Goal: Transaction & Acquisition: Purchase product/service

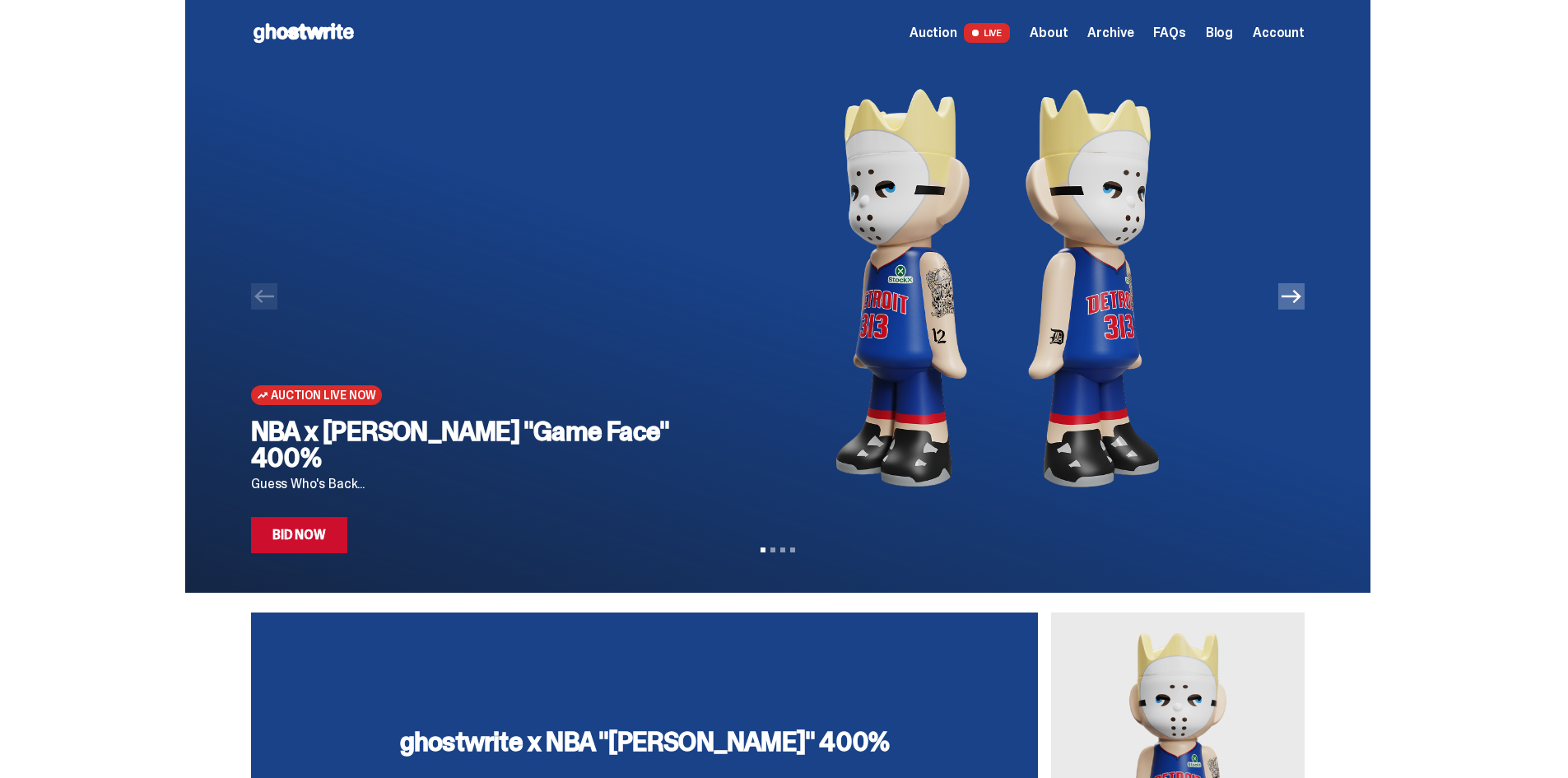
click at [329, 536] on link "Bid Now" at bounding box center [299, 535] width 97 height 36
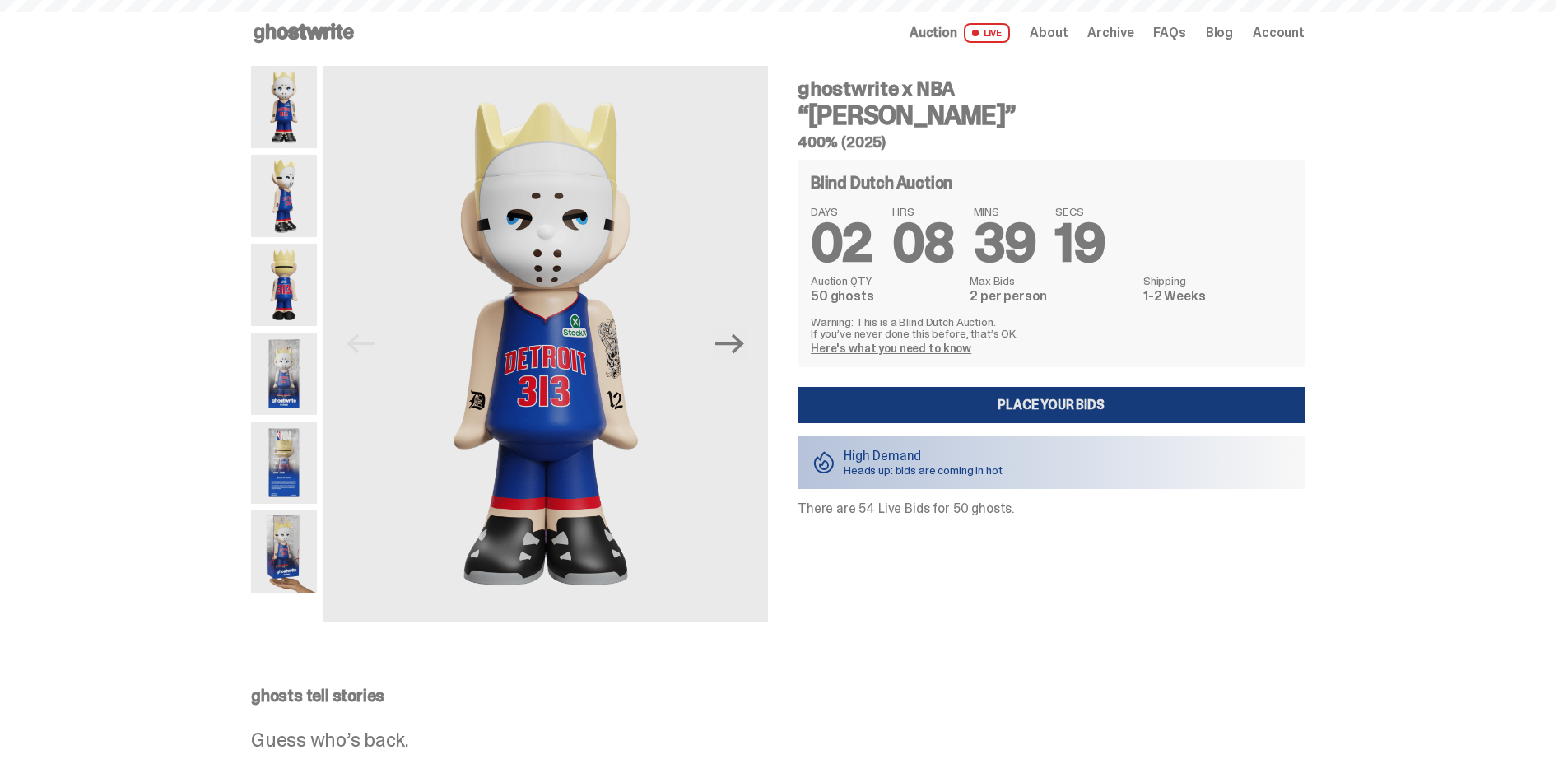
click at [945, 401] on link "Place your Bids" at bounding box center [1050, 405] width 507 height 36
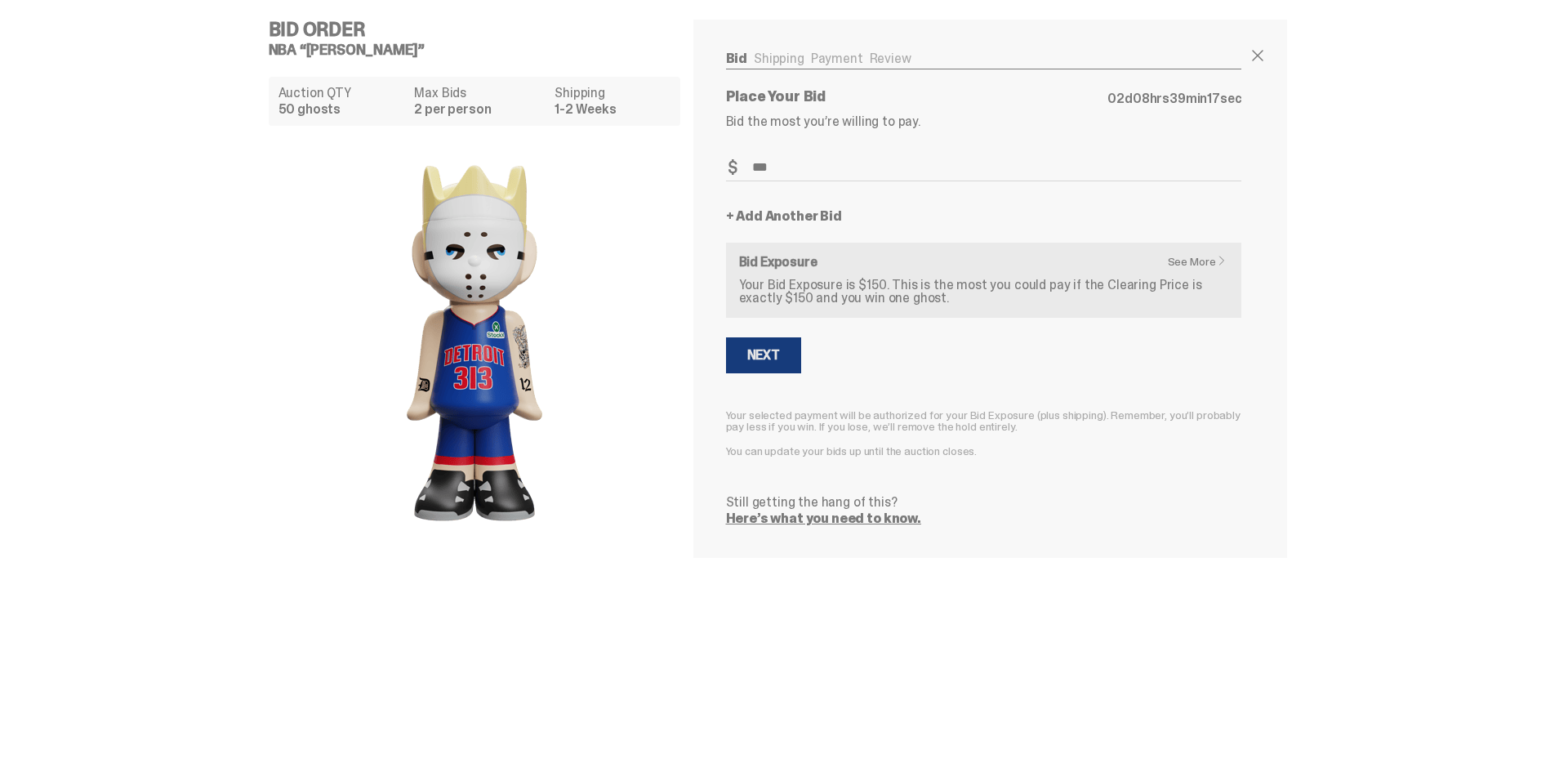
click at [789, 354] on button "Next" at bounding box center [764, 355] width 75 height 36
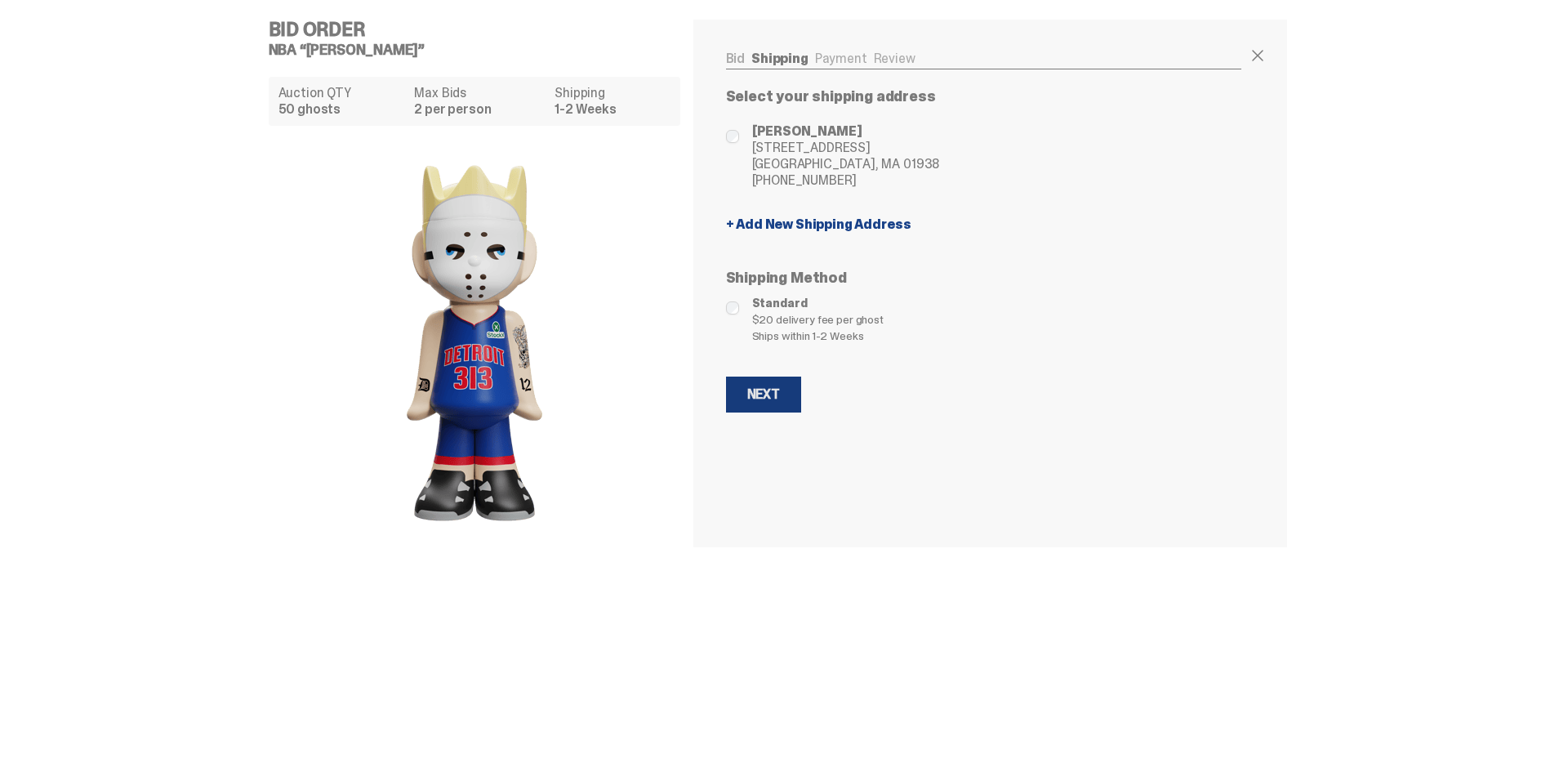
click at [773, 403] on button "Next" at bounding box center [764, 394] width 75 height 36
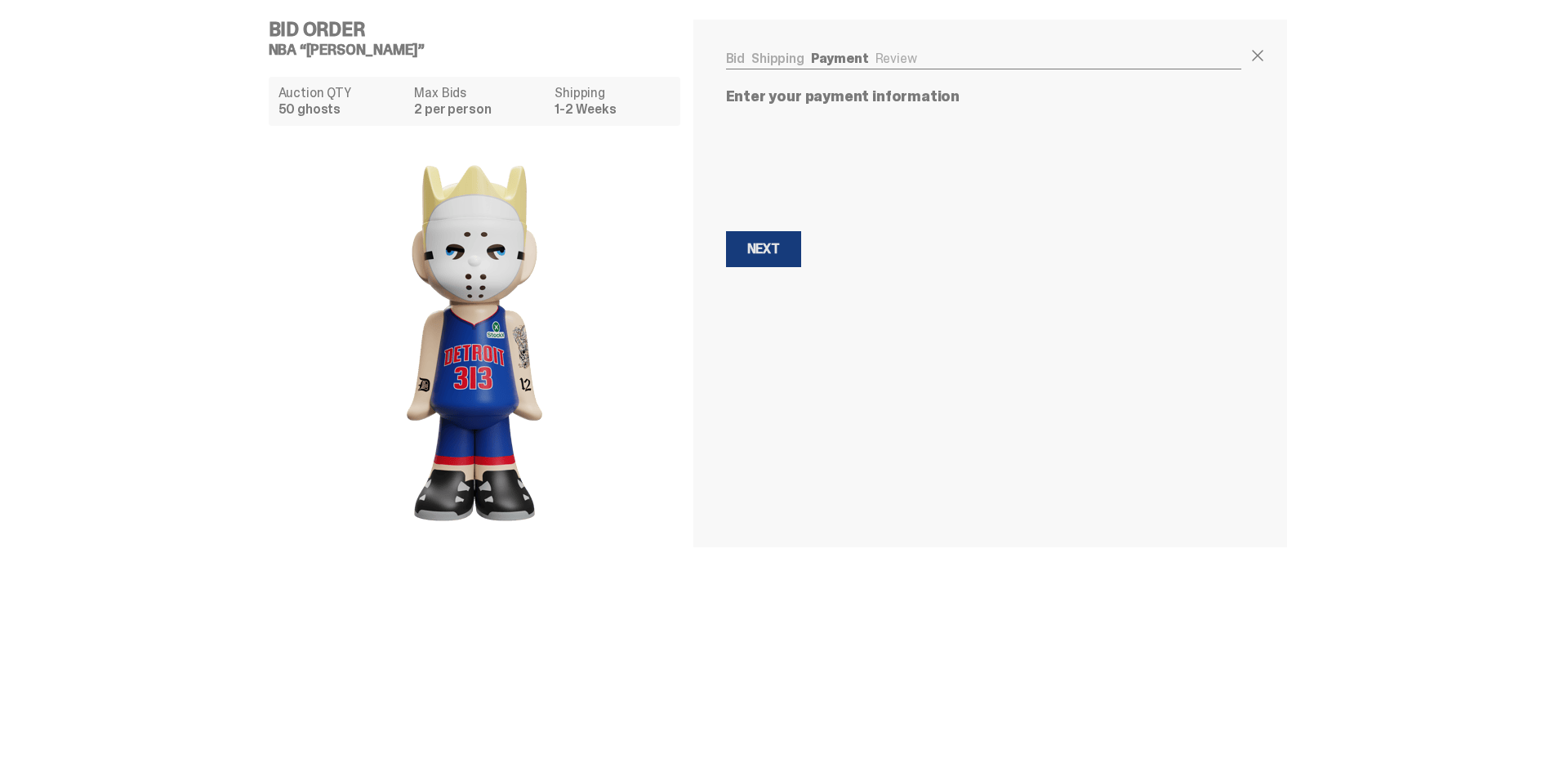
click at [785, 247] on button "Next Next" at bounding box center [764, 249] width 75 height 36
click at [764, 312] on div "Next" at bounding box center [763, 311] width 33 height 13
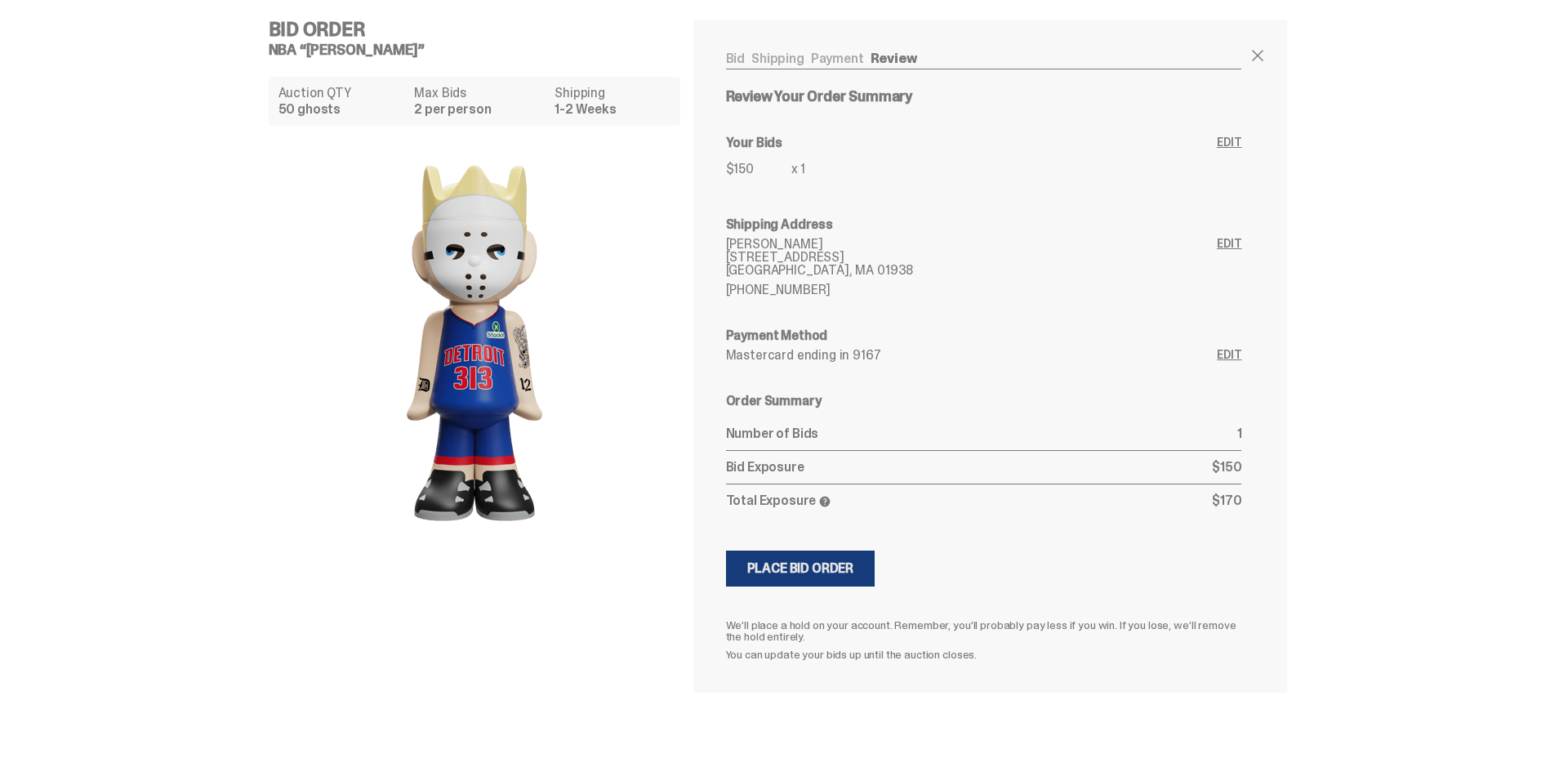
click at [817, 579] on button "Submitting Bids Place Bid Order" at bounding box center [800, 568] width 149 height 36
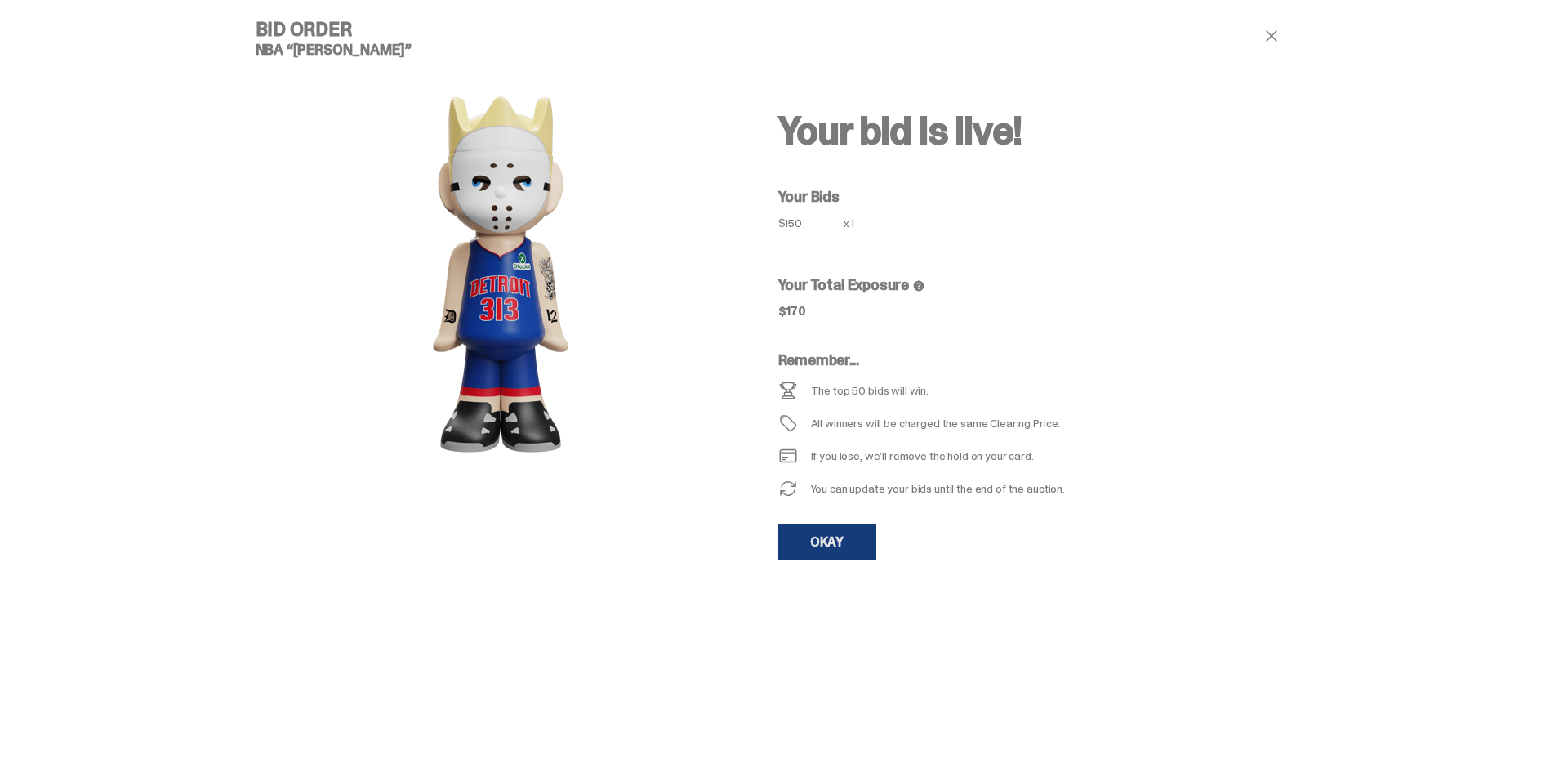
click at [860, 547] on link "OKAY" at bounding box center [827, 543] width 98 height 36
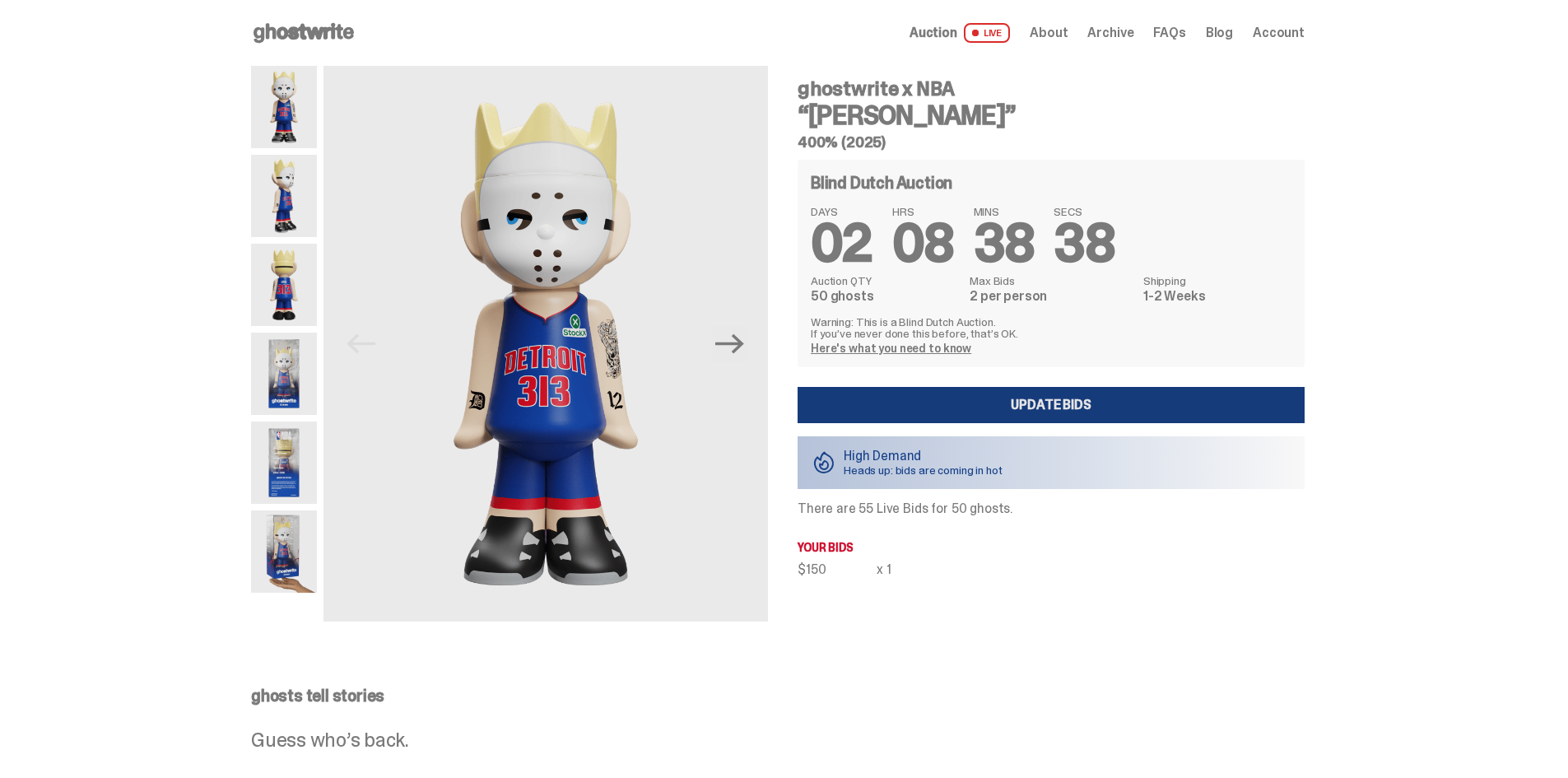
click at [1166, 410] on link "Update Bids" at bounding box center [1050, 405] width 507 height 36
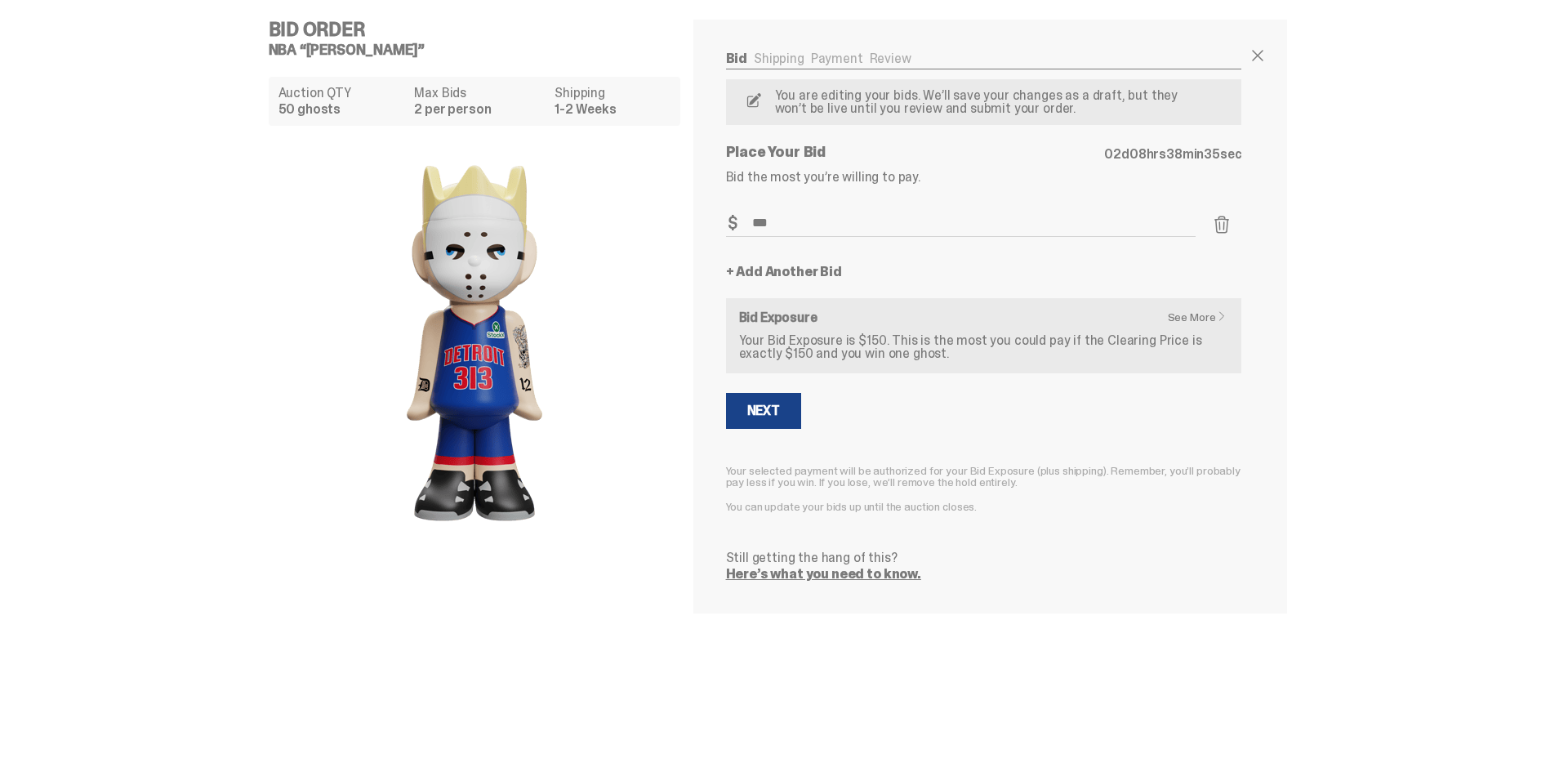
click at [1375, 257] on div "Bid Order NBA “[PERSON_NAME]” Auction QTY 50 ghosts Max Bids 2 per person Shipp…" at bounding box center [778, 316] width 1556 height 634
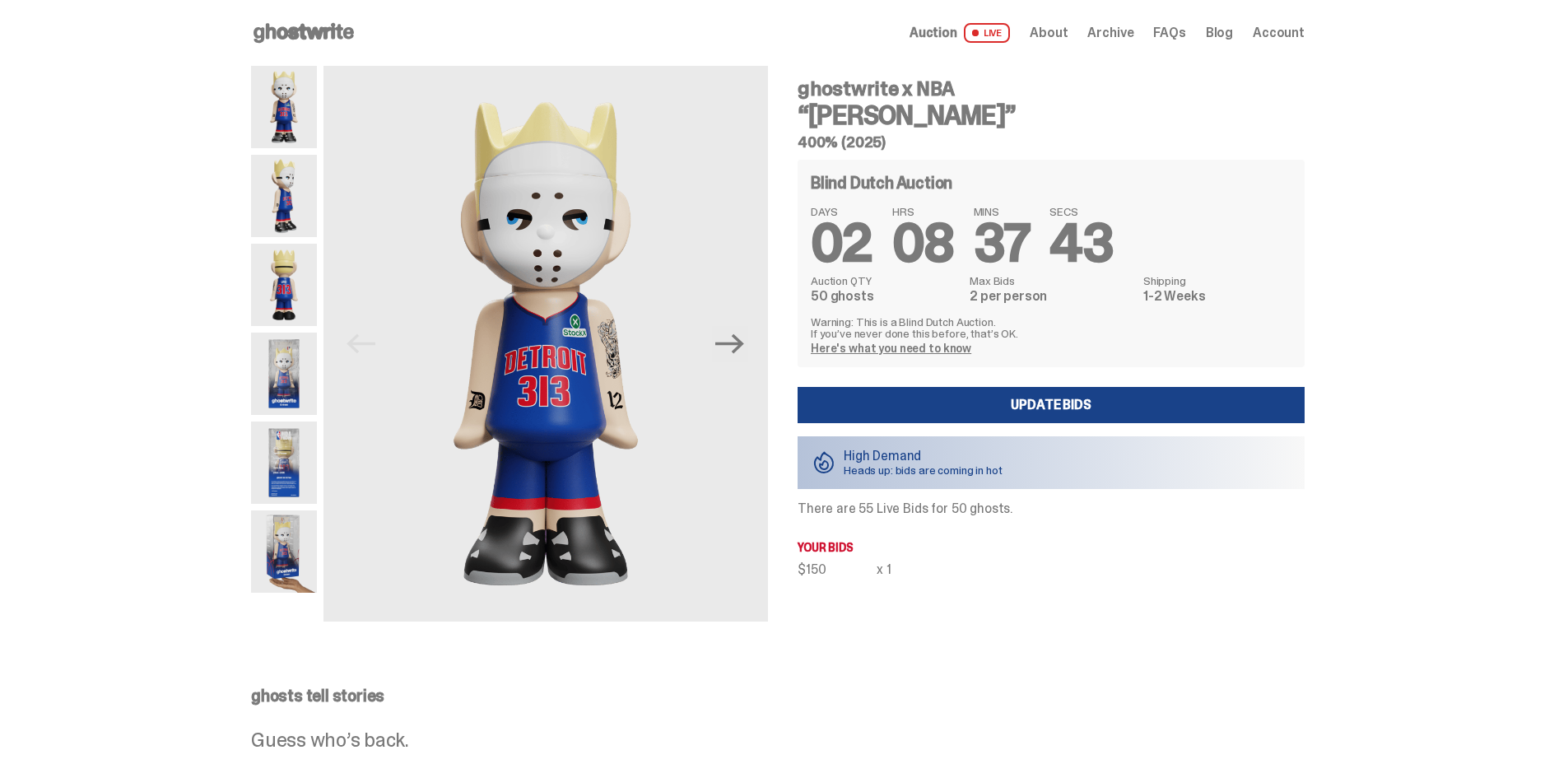
click at [1274, 31] on span "Account" at bounding box center [1278, 32] width 52 height 13
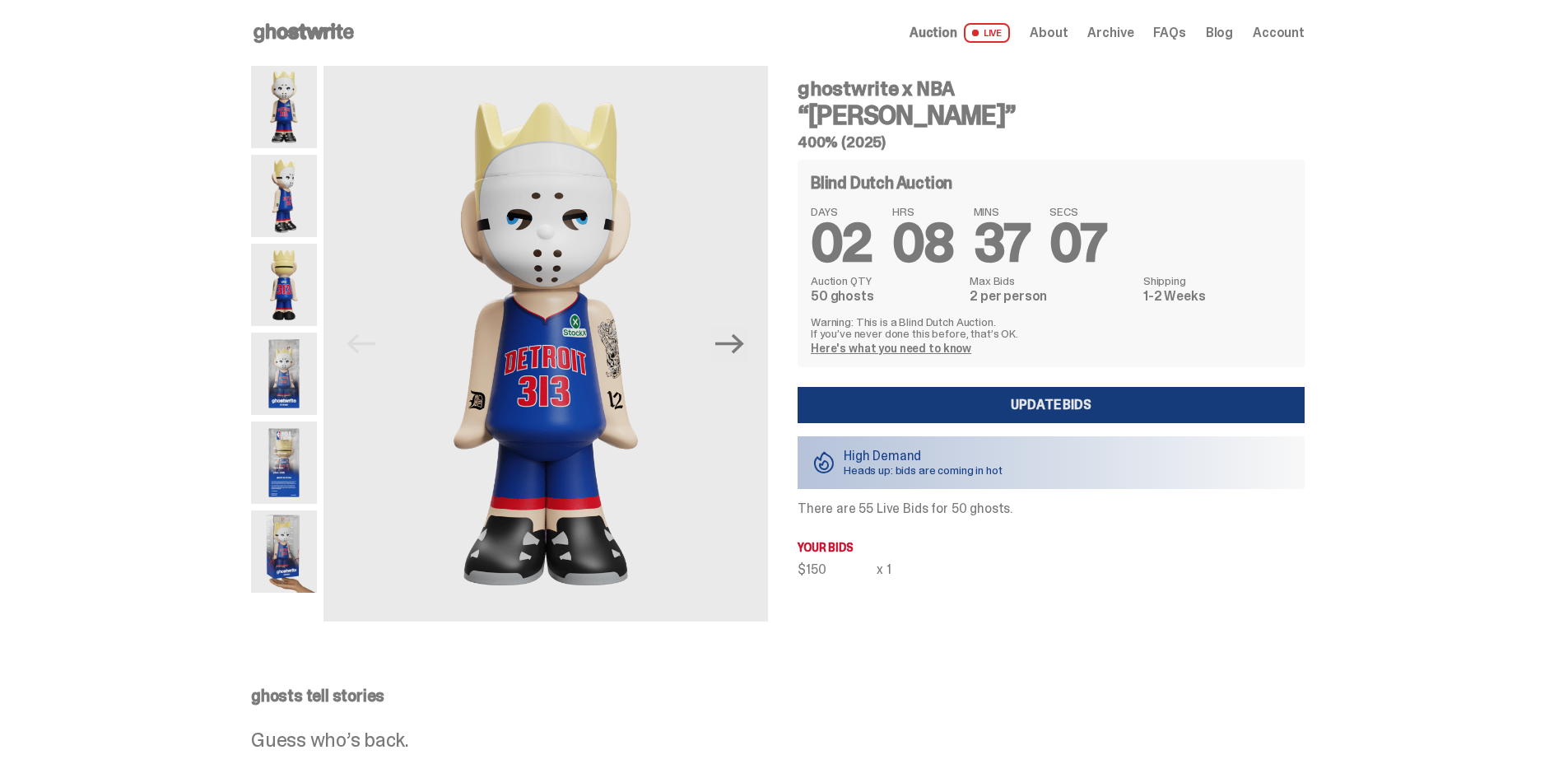
click at [1199, 412] on link "Update Bids" at bounding box center [1050, 405] width 507 height 36
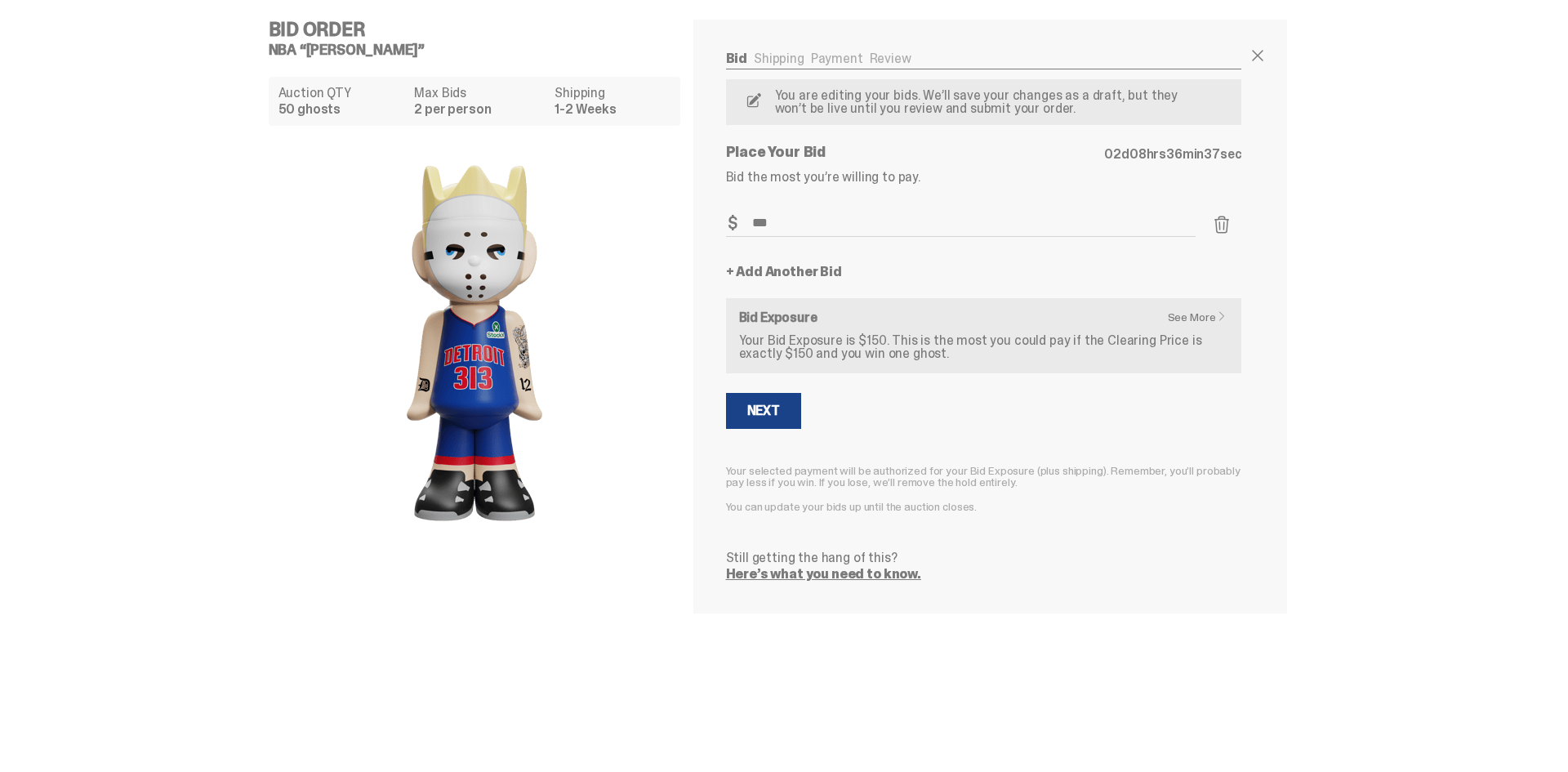
click at [1222, 232] on span at bounding box center [1222, 224] width 20 height 20
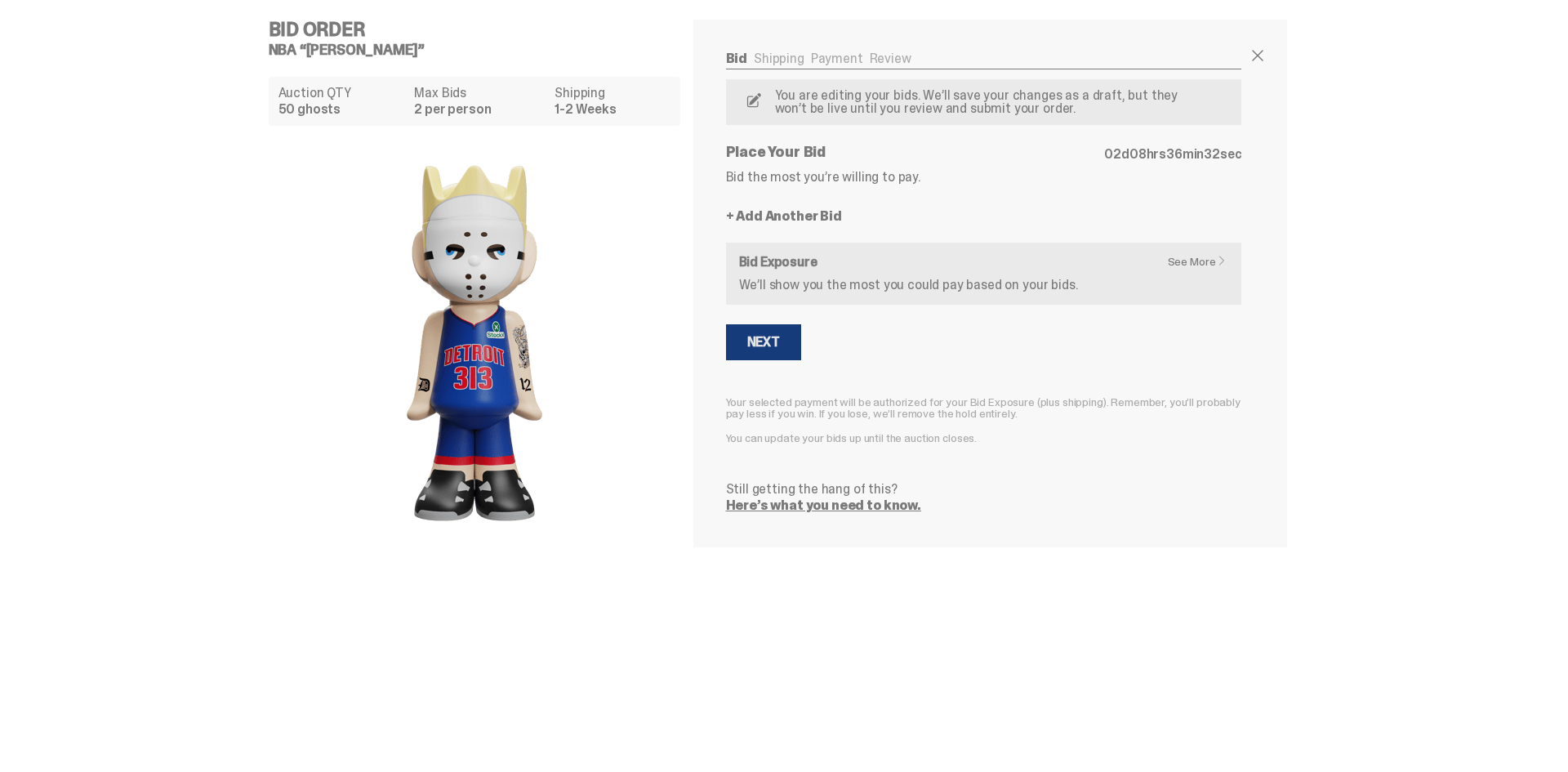
click at [766, 344] on div "Next" at bounding box center [763, 342] width 33 height 13
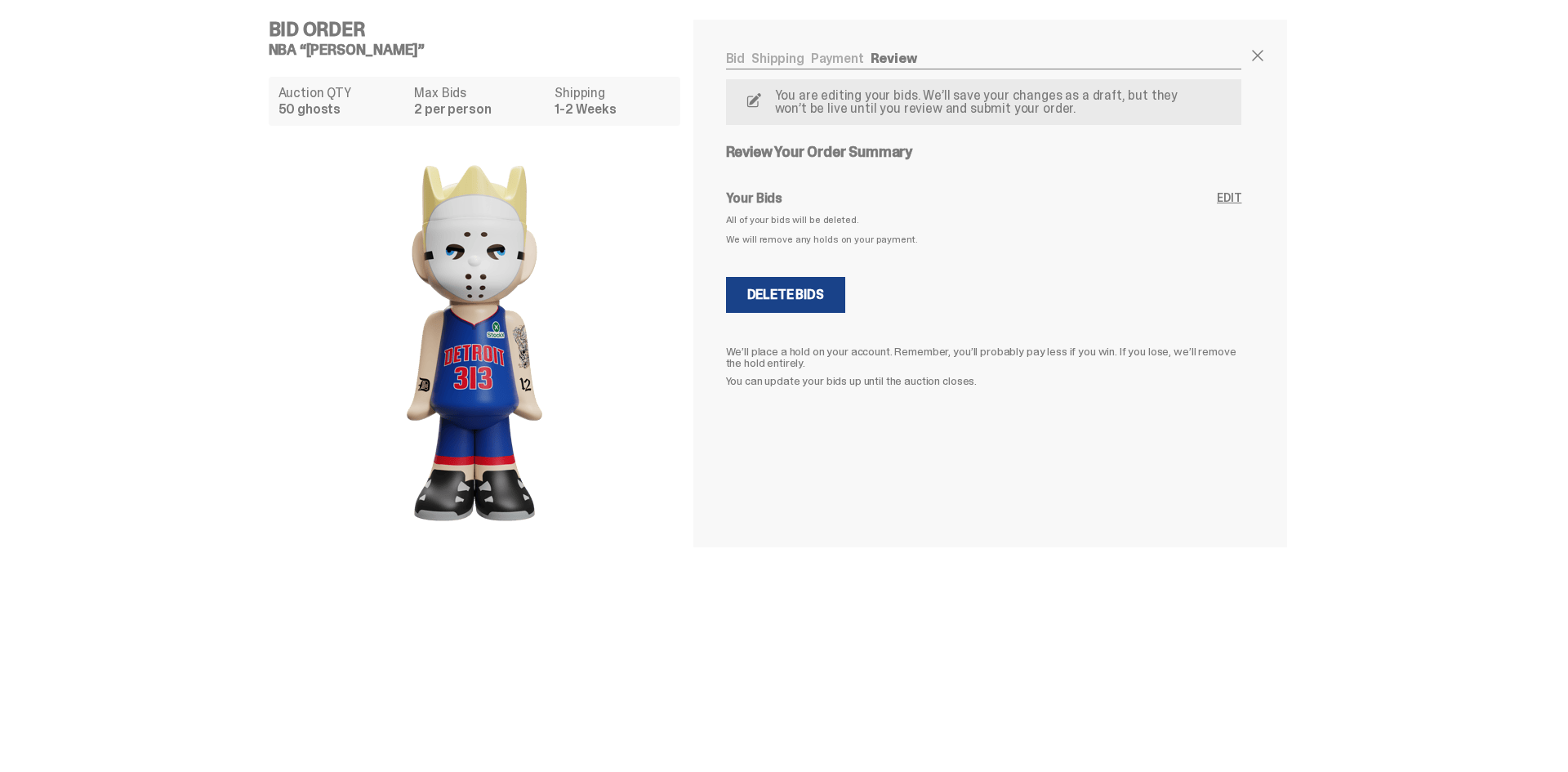
click at [1132, 613] on div "Bid Order NBA “[PERSON_NAME]” Auction QTY 50 ghosts Max Bids 2 per person Shipp…" at bounding box center [778, 386] width 1556 height 772
click at [1256, 54] on span at bounding box center [1258, 55] width 20 height 20
